Goal: Task Accomplishment & Management: Manage account settings

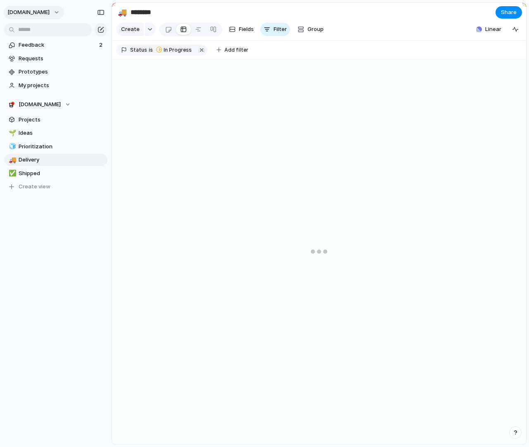
click at [27, 11] on span "[DOMAIN_NAME]" at bounding box center [28, 12] width 42 height 8
click at [43, 34] on li "Settings" at bounding box center [40, 30] width 69 height 13
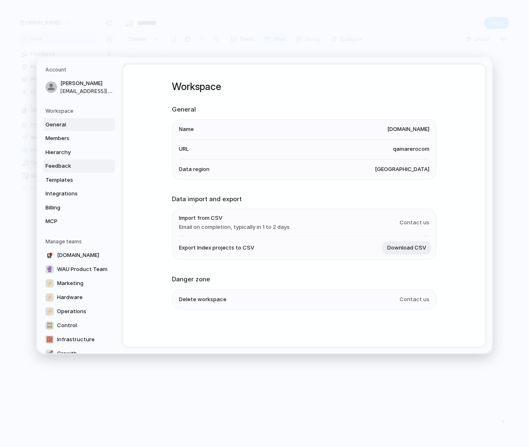
click at [77, 160] on link "Feedback" at bounding box center [79, 166] width 72 height 13
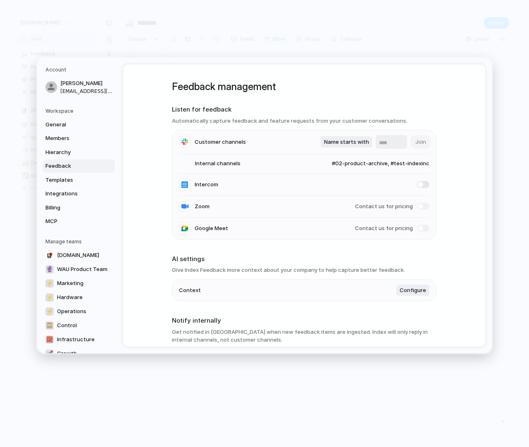
click at [366, 163] on span "#02-product-archive, #test-indexinc" at bounding box center [373, 164] width 114 height 8
type input "***"
click at [355, 194] on span "#02-product-ops-kds" at bounding box center [331, 196] width 57 height 8
click at [61, 127] on span "General" at bounding box center [71, 125] width 53 height 8
